Goal: Use online tool/utility

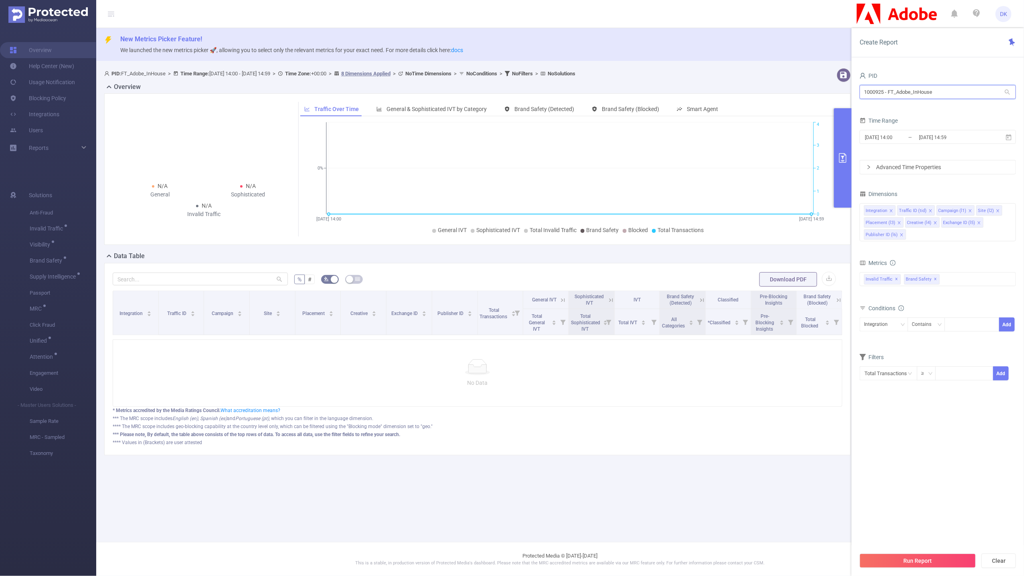
click at [885, 91] on input "1000925 - FT_Adobe_InHouse" at bounding box center [938, 92] width 156 height 14
click at [896, 74] on div "PID" at bounding box center [938, 76] width 156 height 13
click at [889, 91] on input "1000925 - FT_Adobe_InHouse" at bounding box center [938, 92] width 156 height 14
click at [911, 77] on div "PID" at bounding box center [938, 76] width 156 height 13
click at [898, 136] on input "[DATE] 14:00" at bounding box center [896, 137] width 65 height 11
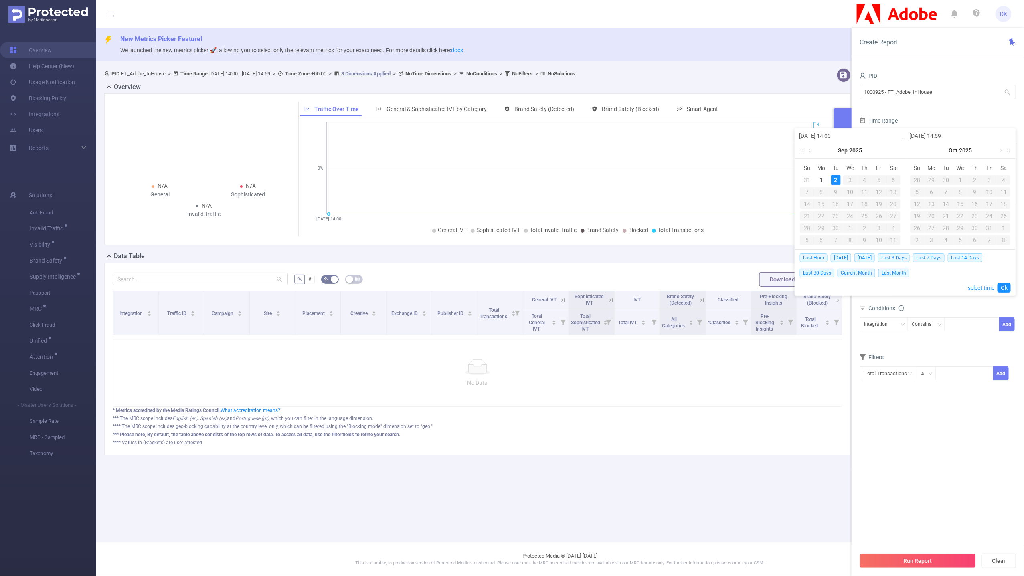
click at [834, 137] on input "[DATE] 14:00" at bounding box center [850, 136] width 102 height 10
type input "[DATE] 1:00"
type input "[DATE] 12:00"
click at [1000, 283] on link "Ok" at bounding box center [1004, 288] width 13 height 10
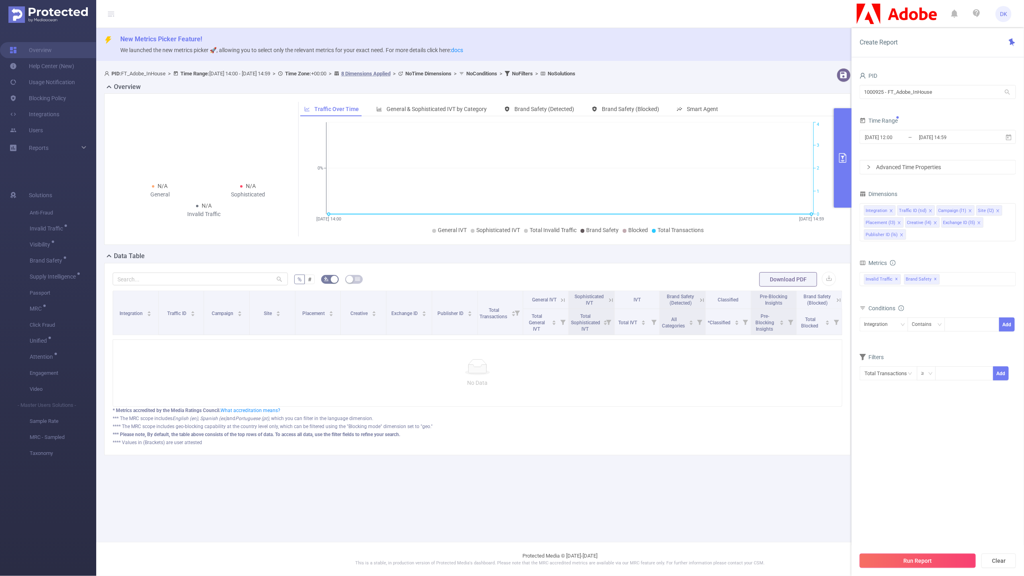
click at [907, 562] on button "Run Report" at bounding box center [918, 561] width 116 height 14
